Goal: Task Accomplishment & Management: Manage account settings

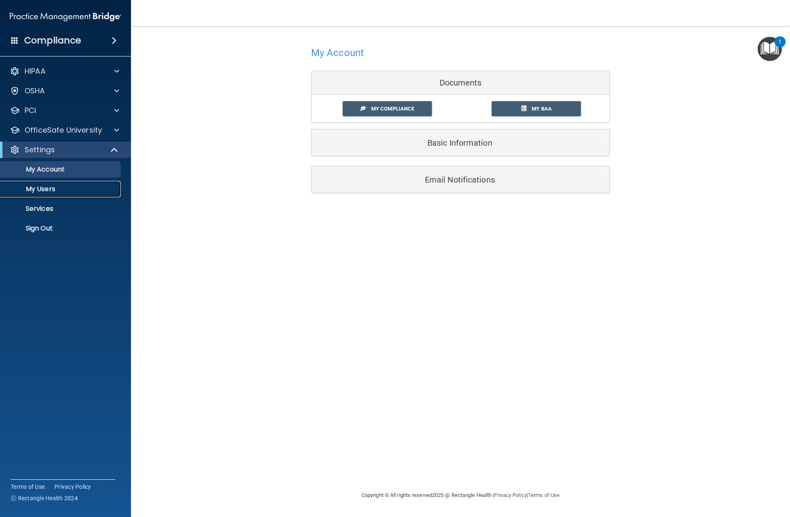
click at [64, 191] on p "My Users" at bounding box center [61, 189] width 112 height 8
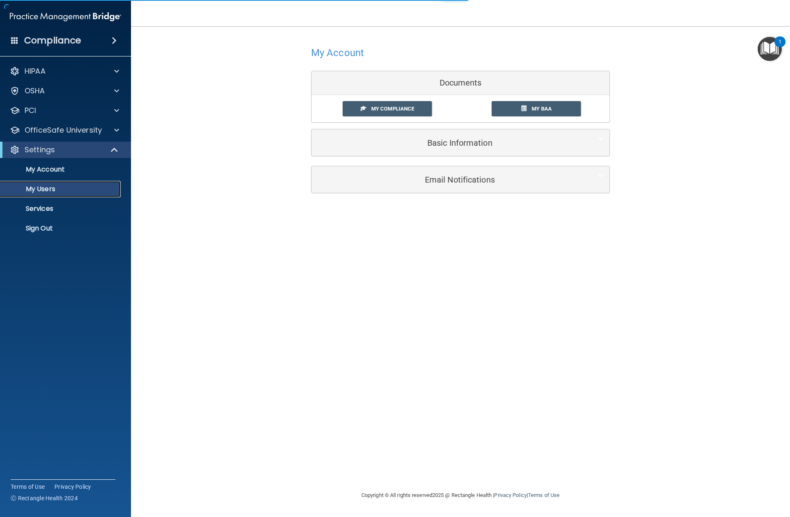
select select "20"
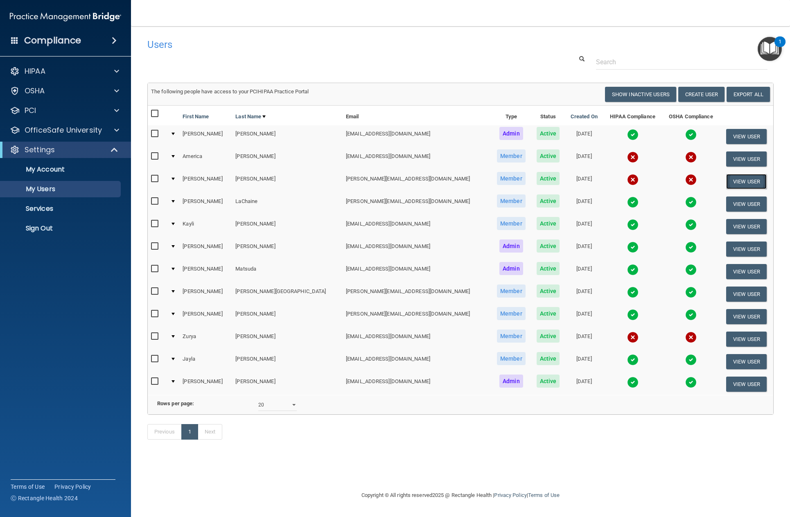
click at [741, 183] on button "View User" at bounding box center [746, 181] width 41 height 15
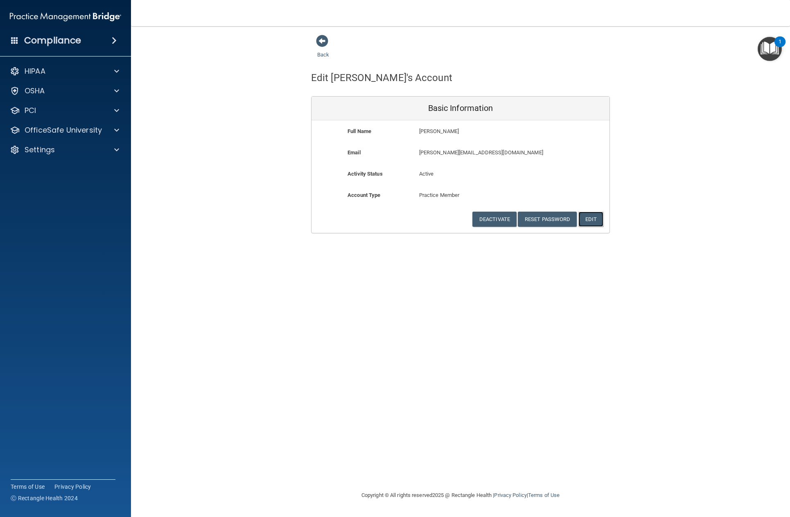
click at [587, 221] on button "Edit" at bounding box center [590, 219] width 25 height 15
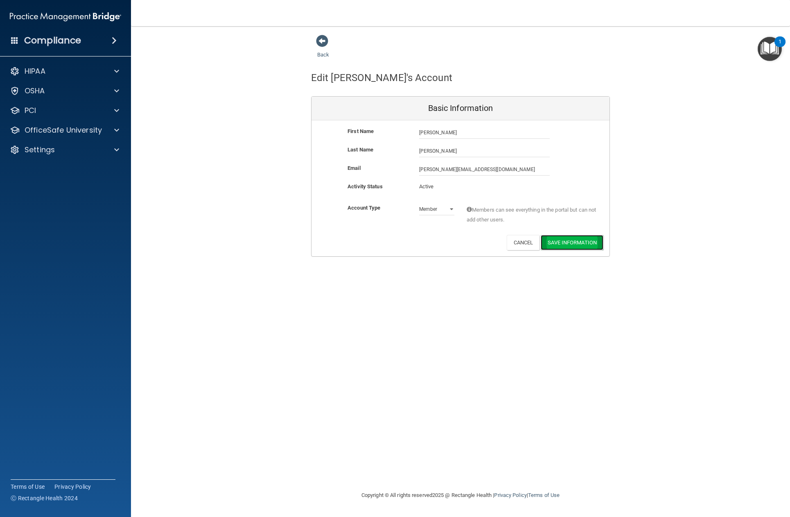
click at [575, 246] on button "Save Information" at bounding box center [572, 242] width 63 height 15
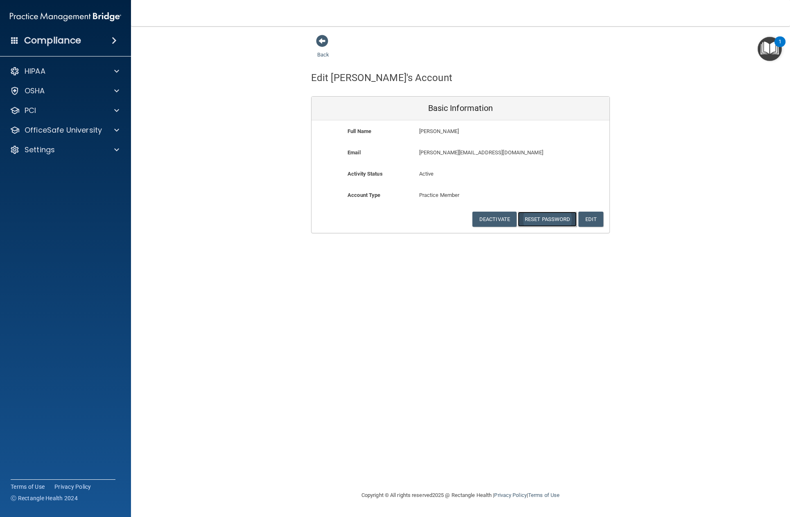
click at [543, 220] on button "Reset Password" at bounding box center [547, 219] width 59 height 15
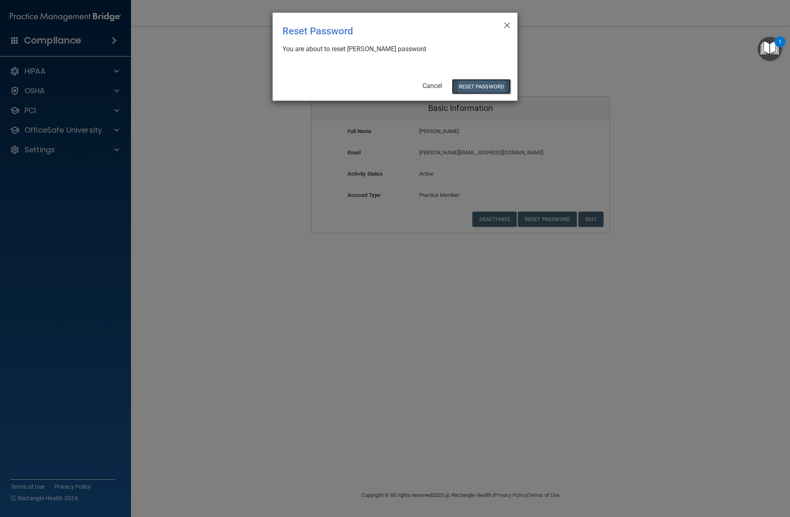
click at [478, 88] on button "Reset Password" at bounding box center [481, 86] width 59 height 15
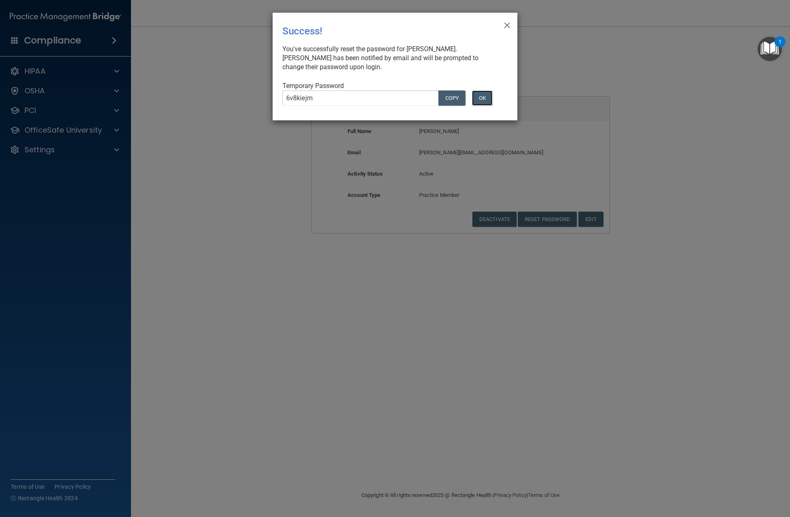
click at [485, 94] on button "OK" at bounding box center [482, 97] width 20 height 15
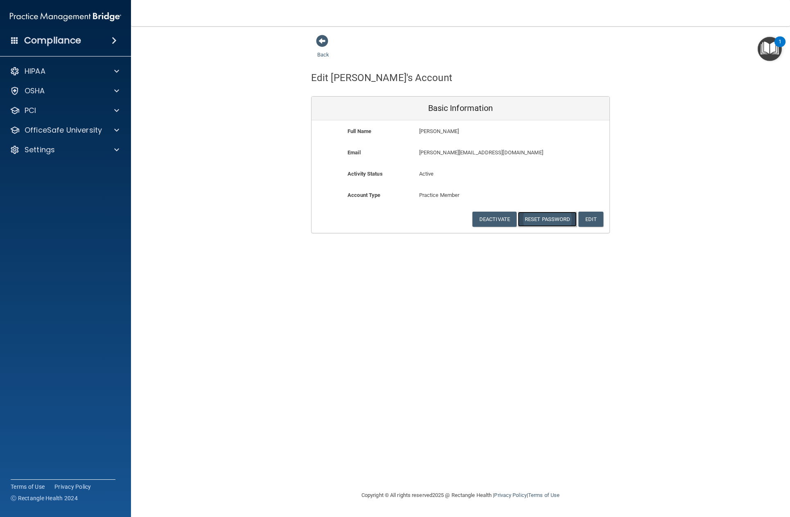
click at [557, 217] on button "Reset Password" at bounding box center [547, 219] width 59 height 15
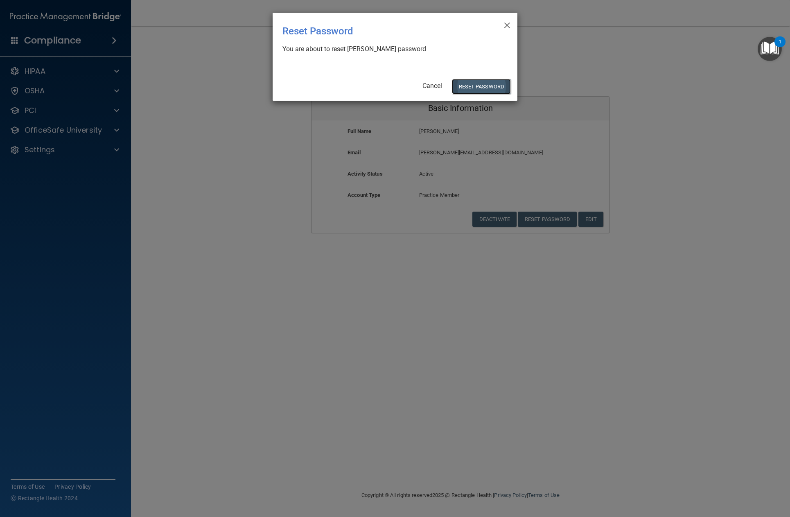
click at [496, 83] on button "Reset Password" at bounding box center [481, 86] width 59 height 15
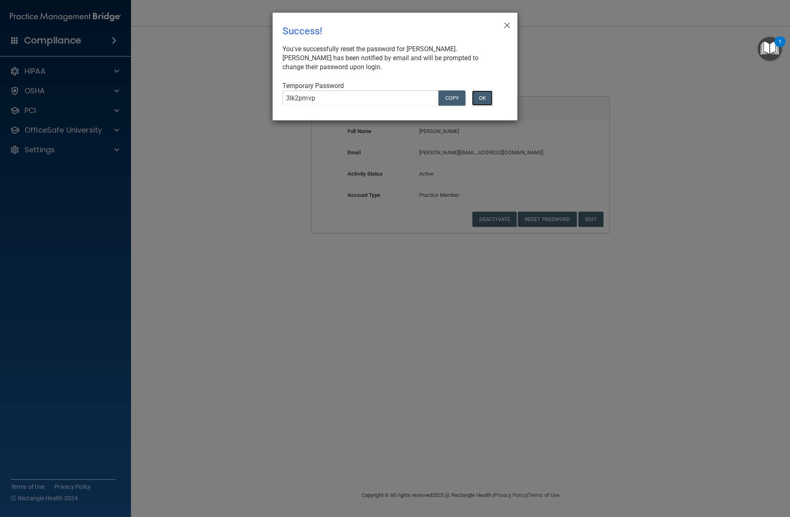
click at [479, 95] on button "OK" at bounding box center [482, 97] width 20 height 15
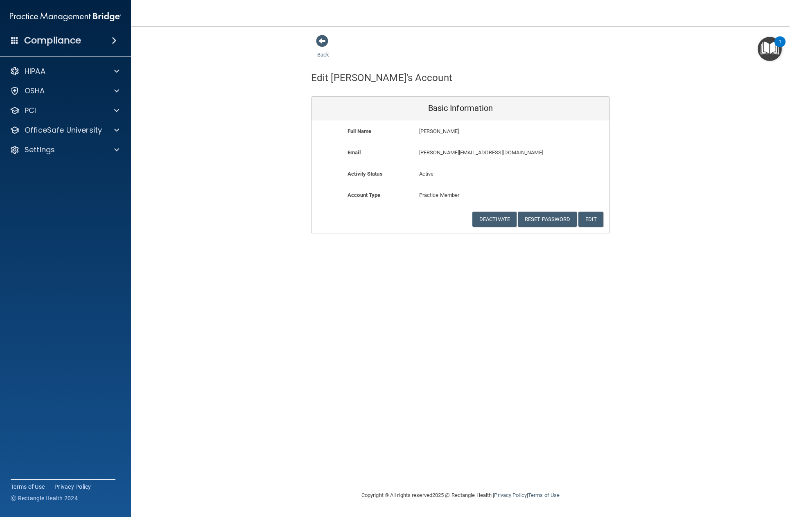
click at [493, 46] on div "Back" at bounding box center [460, 46] width 299 height 25
click at [80, 114] on div "PCI" at bounding box center [55, 111] width 102 height 10
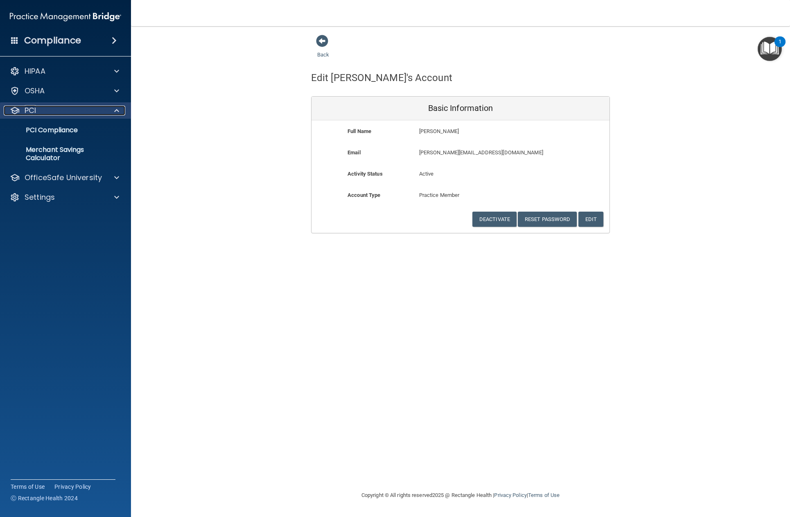
click at [80, 114] on div "PCI" at bounding box center [55, 111] width 102 height 10
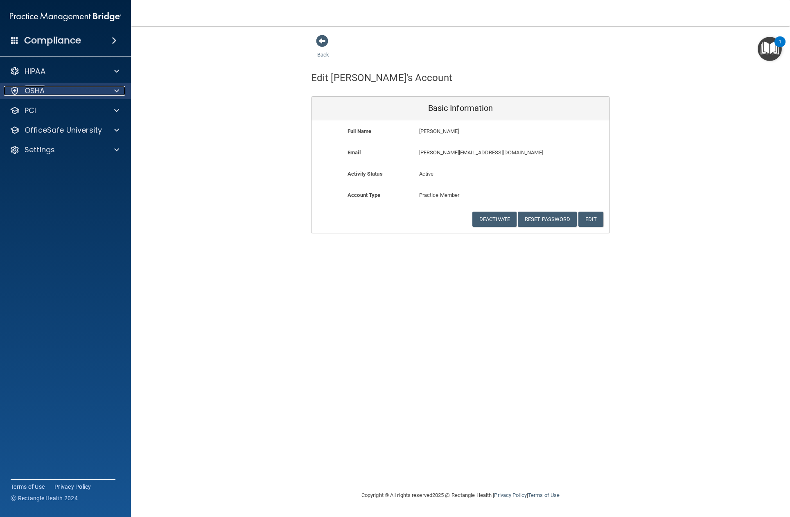
click at [111, 95] on div at bounding box center [115, 91] width 20 height 10
